Goal: Check status: Check status

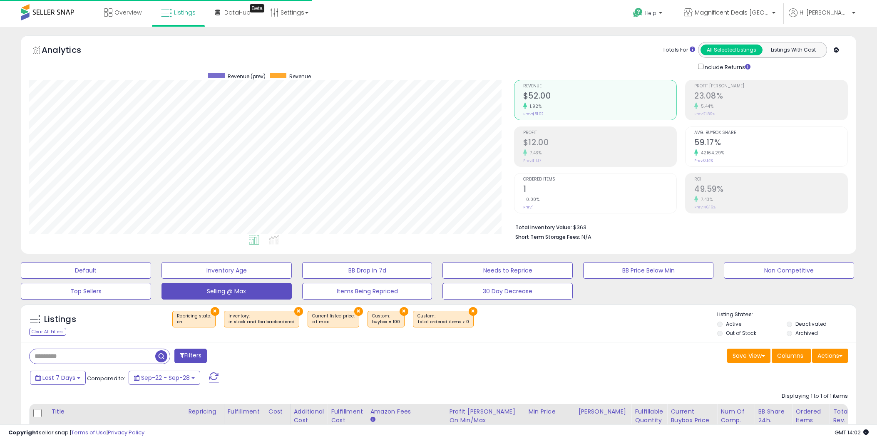
select select "**"
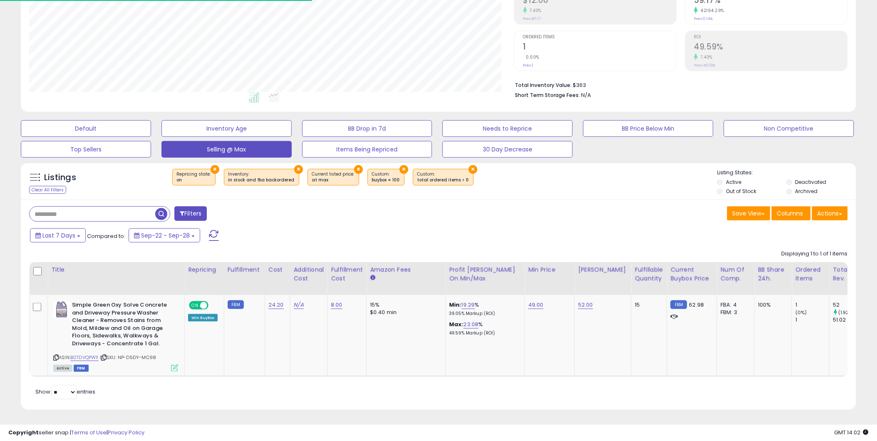
scroll to position [171, 485]
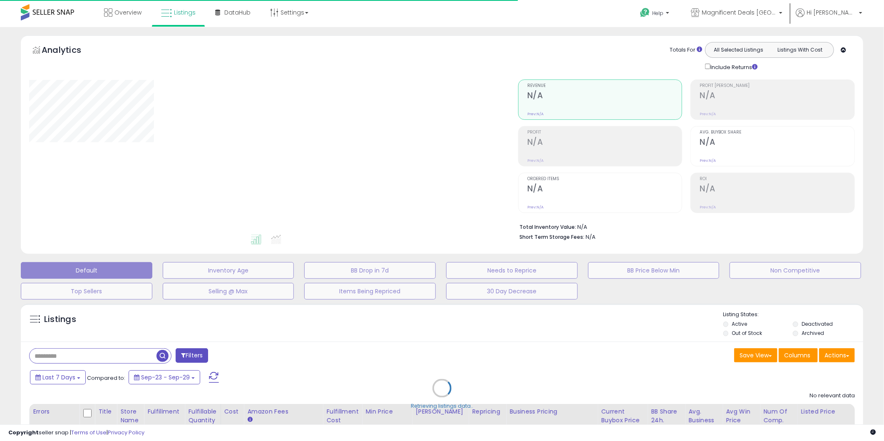
type input "**********"
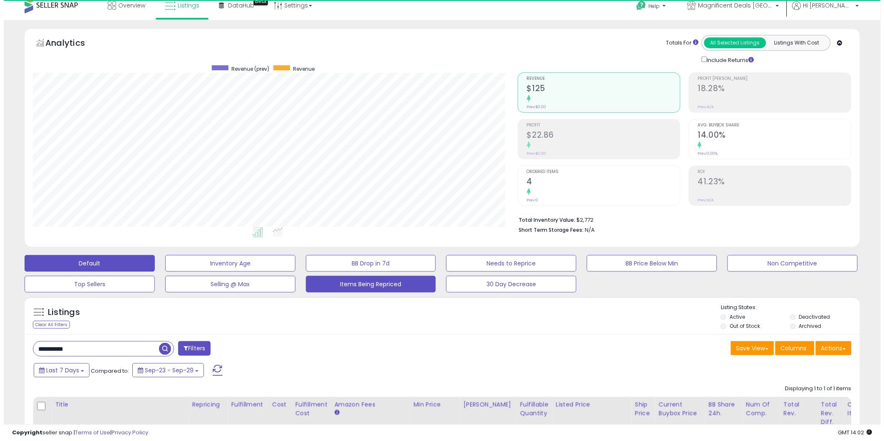
scroll to position [171, 485]
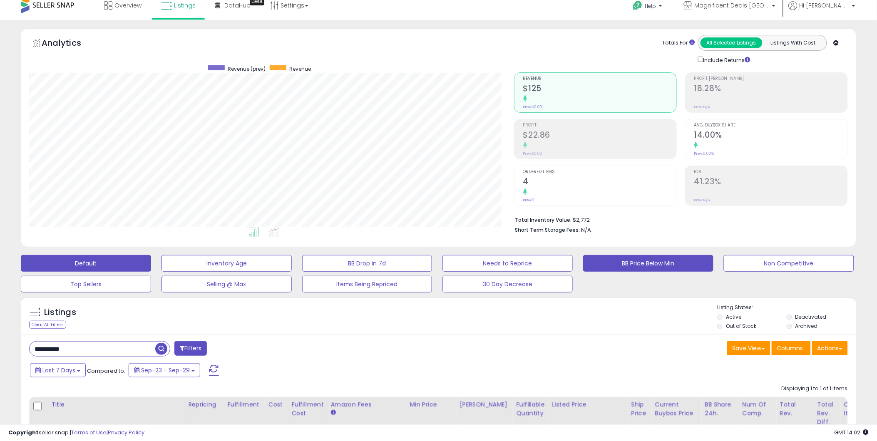
click at [622, 265] on button "BB Price Below Min" at bounding box center [648, 263] width 130 height 17
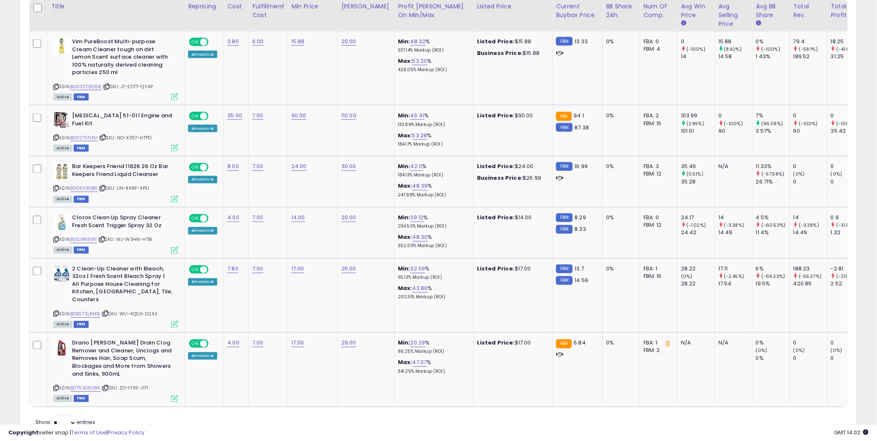
scroll to position [433, 0]
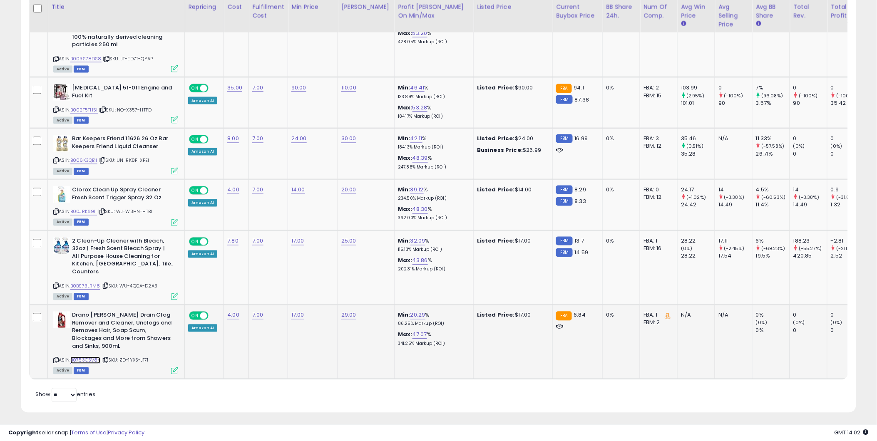
click at [94, 357] on link "B0753G5V8K" at bounding box center [85, 360] width 30 height 7
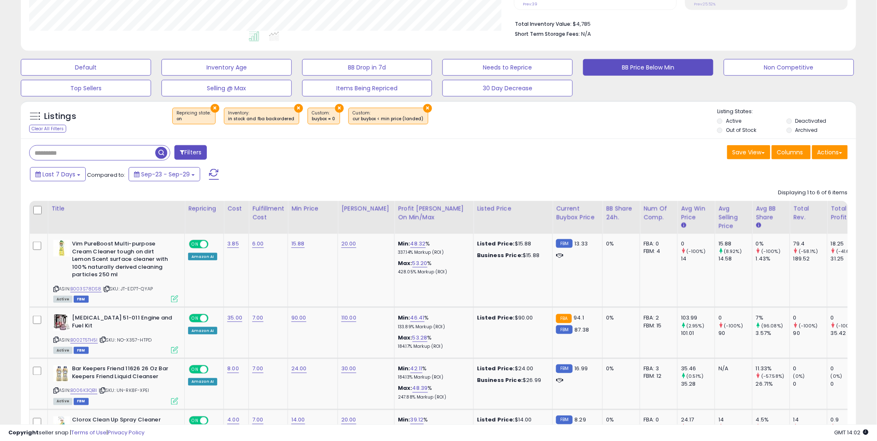
scroll to position [203, 0]
click at [417, 73] on button "BB Drop in 7d" at bounding box center [367, 68] width 130 height 17
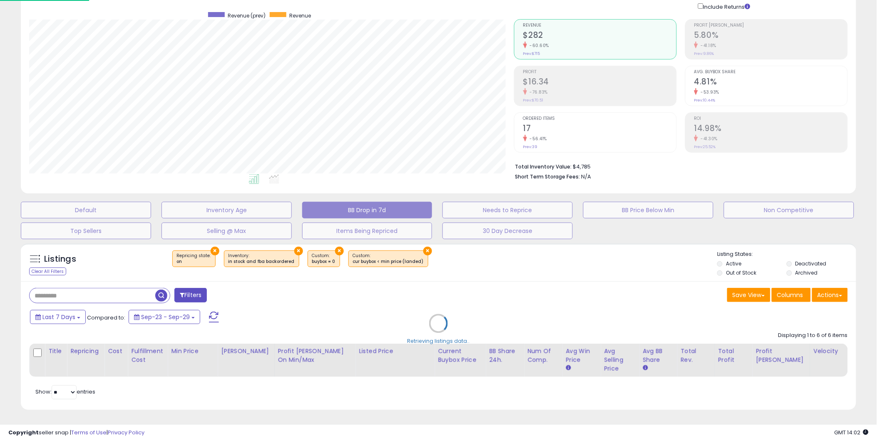
scroll to position [171, 489]
select select "**"
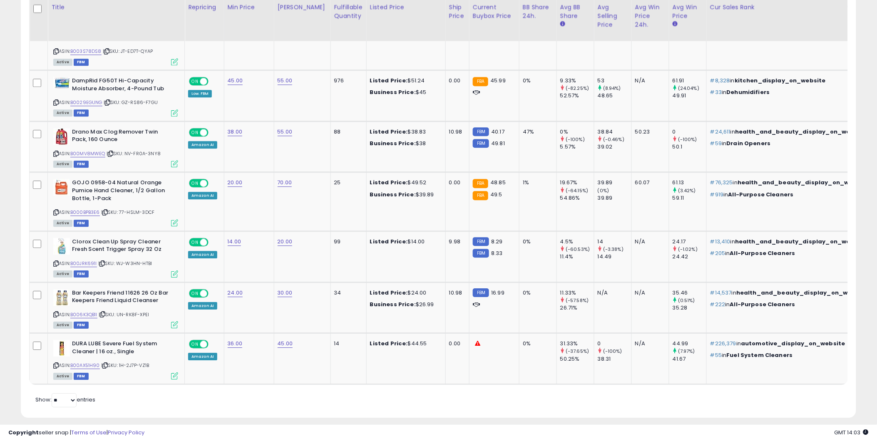
scroll to position [730, 0]
click at [92, 362] on link "B00AX51H90" at bounding box center [85, 365] width 30 height 7
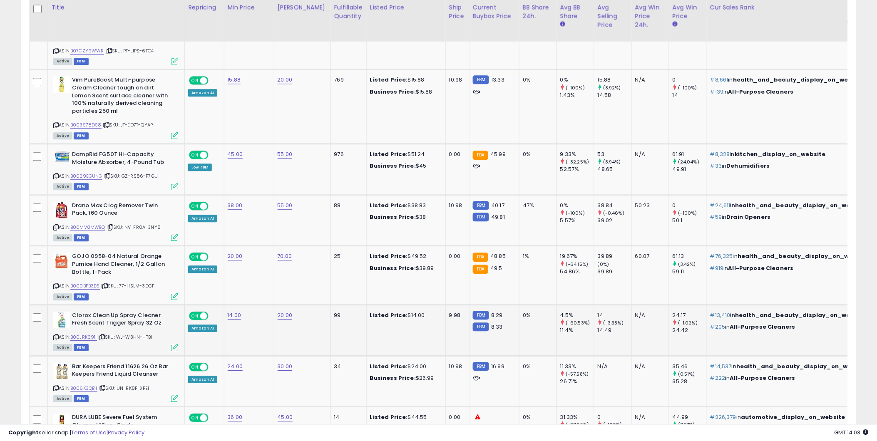
scroll to position [653, 0]
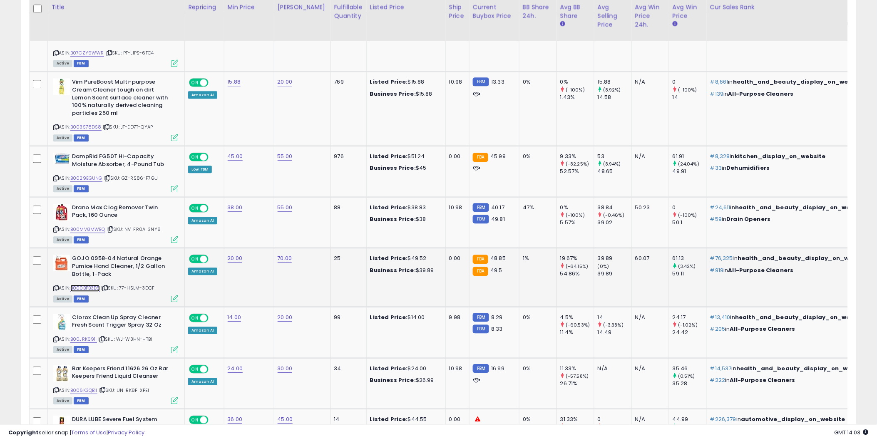
click at [95, 285] on link "B000BPB3E6" at bounding box center [85, 288] width 30 height 7
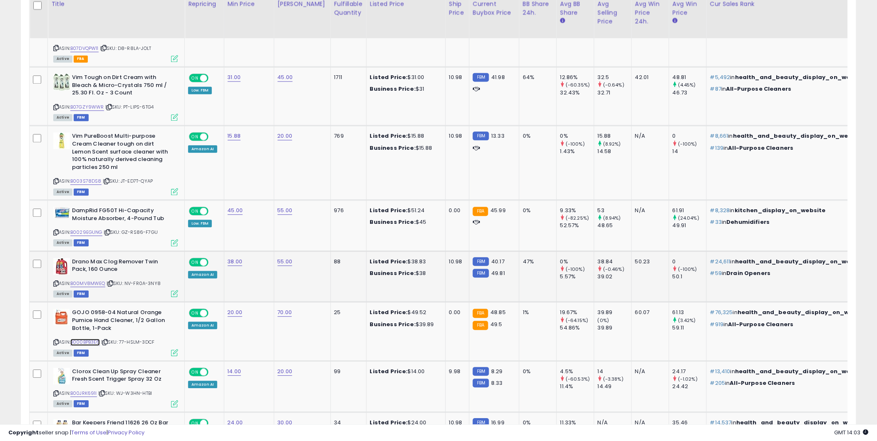
scroll to position [594, 0]
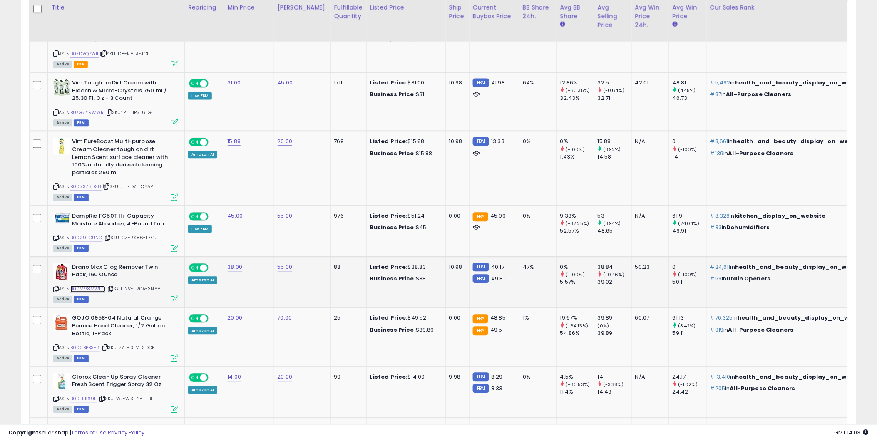
click at [97, 285] on link "B00MV8MWEQ" at bounding box center [87, 288] width 35 height 7
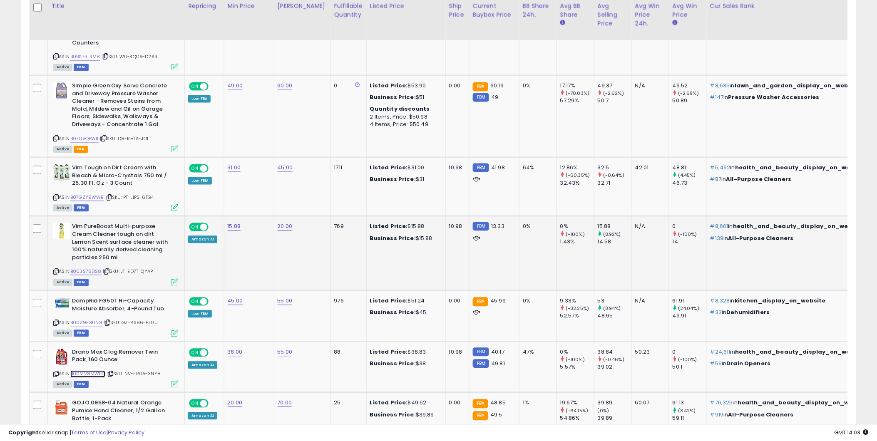
scroll to position [506, 0]
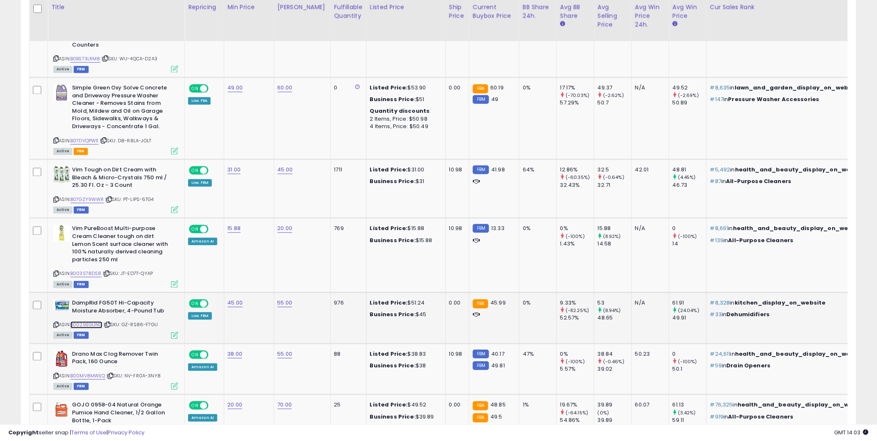
click at [96, 322] on link "B0029EGUNG" at bounding box center [86, 325] width 32 height 7
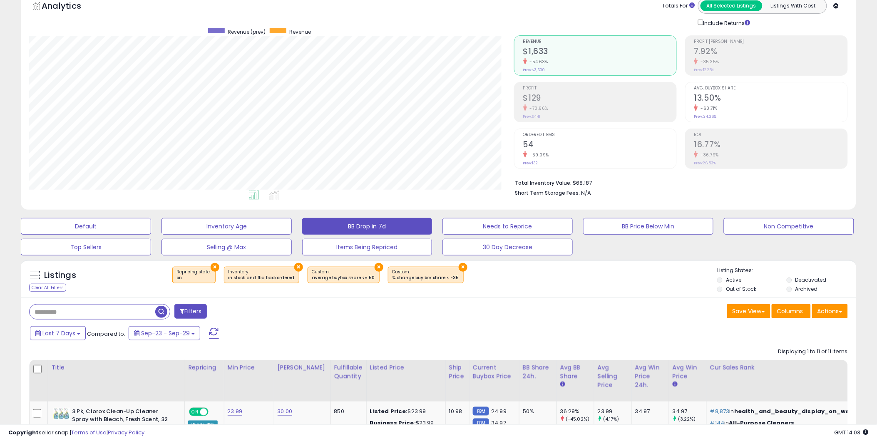
scroll to position [0, 0]
